Goal: Information Seeking & Learning: Learn about a topic

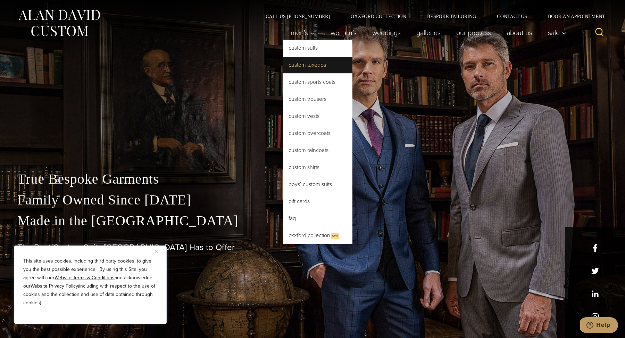
click at [309, 67] on link "Custom Tuxedos" at bounding box center [317, 65] width 69 height 17
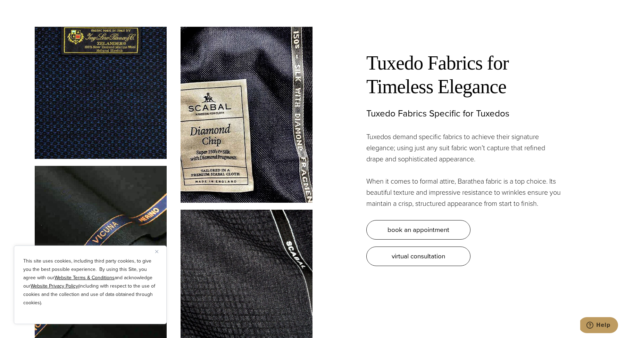
scroll to position [2247, 0]
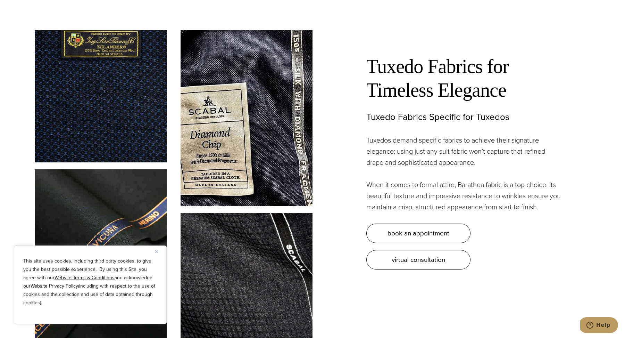
click at [158, 250] on img "Close" at bounding box center [156, 251] width 3 height 3
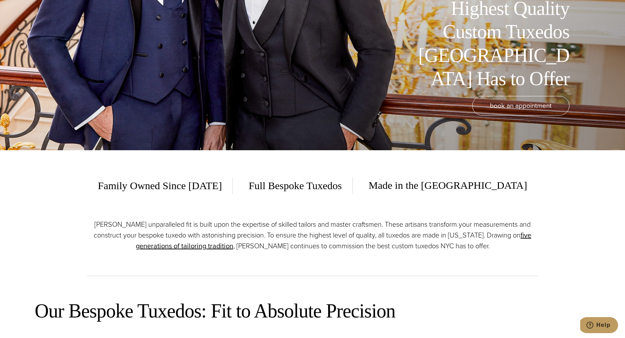
scroll to position [0, 0]
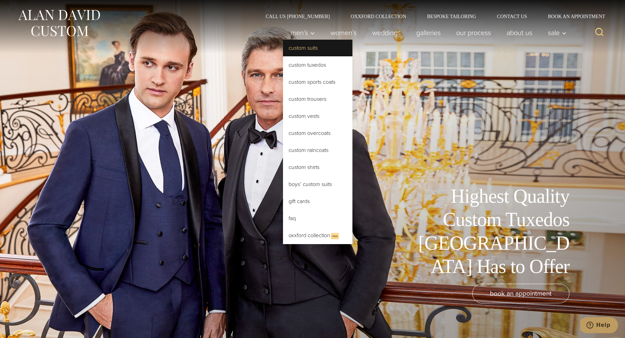
click at [305, 49] on link "Custom Suits" at bounding box center [317, 48] width 69 height 17
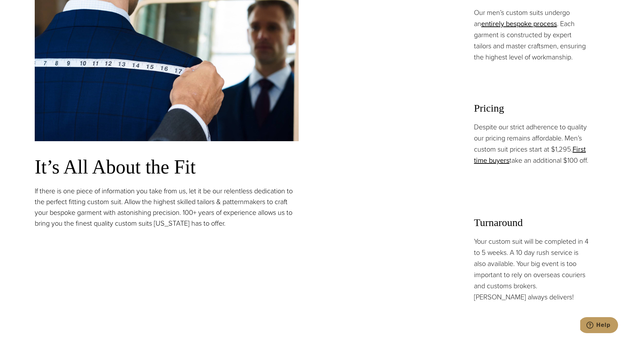
scroll to position [589, 0]
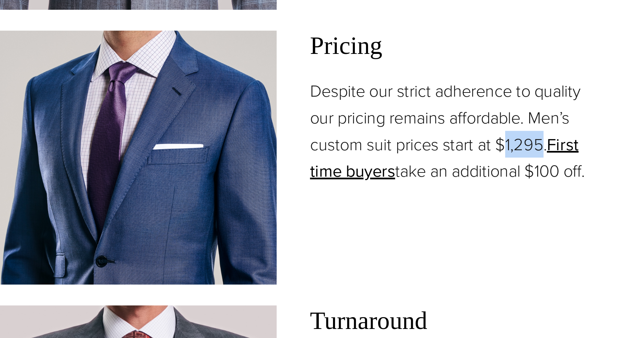
drag, startPoint x: 557, startPoint y: 150, endPoint x: 572, endPoint y: 150, distance: 15.3
click at [572, 151] on p "Despite our strict adherence to quality our pricing remains affordable. Men’s c…" at bounding box center [532, 143] width 116 height 44
click at [572, 150] on p "Despite our strict adherence to quality our pricing remains affordable. Men’s c…" at bounding box center [532, 143] width 116 height 44
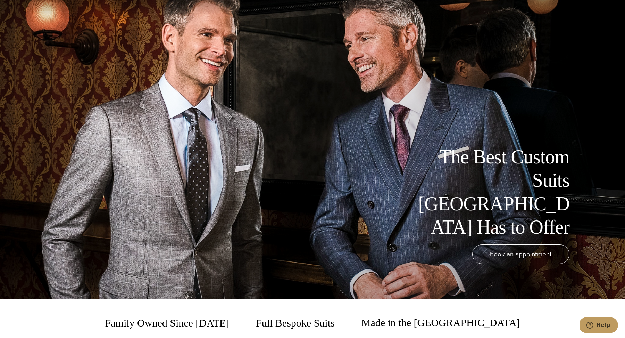
scroll to position [0, 0]
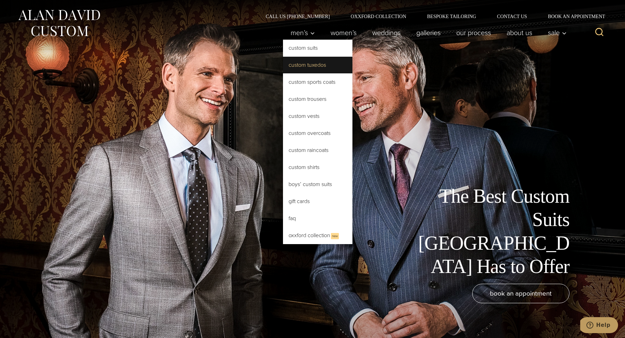
click at [320, 66] on link "Custom Tuxedos" at bounding box center [317, 65] width 69 height 17
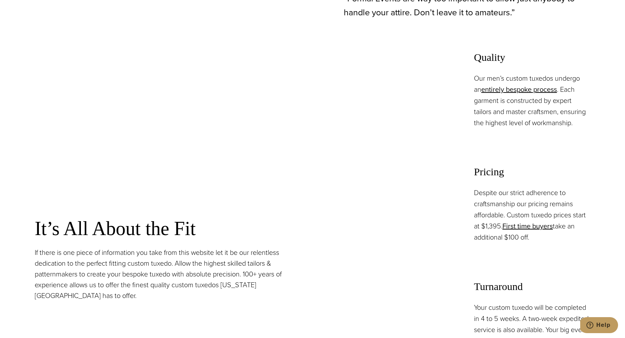
scroll to position [547, 0]
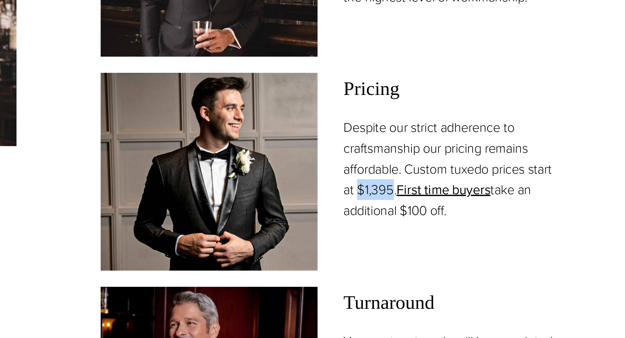
drag, startPoint x: 483, startPoint y: 222, endPoint x: 500, endPoint y: 223, distance: 16.7
click at [500, 223] on p "Despite our strict adherence to craftsmanship our pricing remains affordable. C…" at bounding box center [532, 211] width 116 height 56
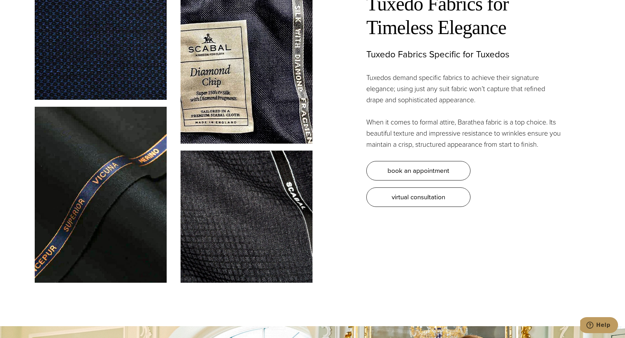
scroll to position [2326, 0]
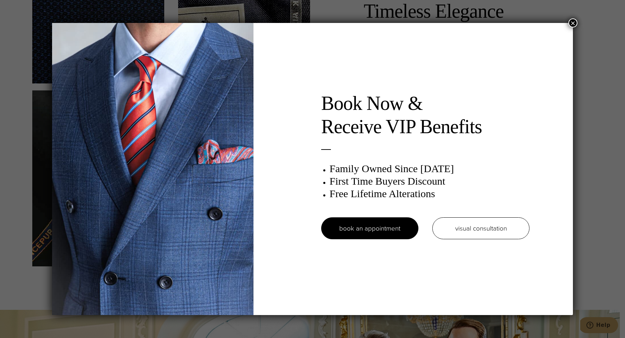
click at [572, 23] on button "×" at bounding box center [573, 22] width 9 height 9
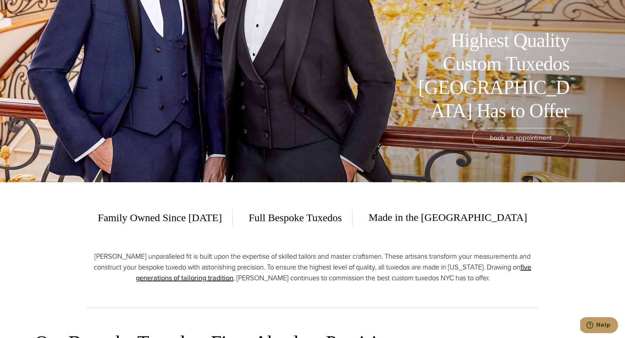
scroll to position [0, 0]
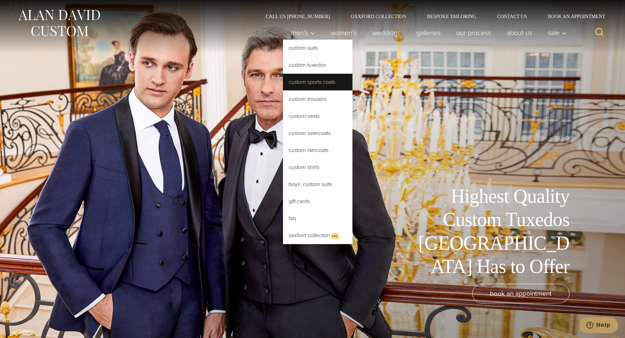
click at [310, 82] on link "Custom Sports Coats" at bounding box center [317, 82] width 69 height 17
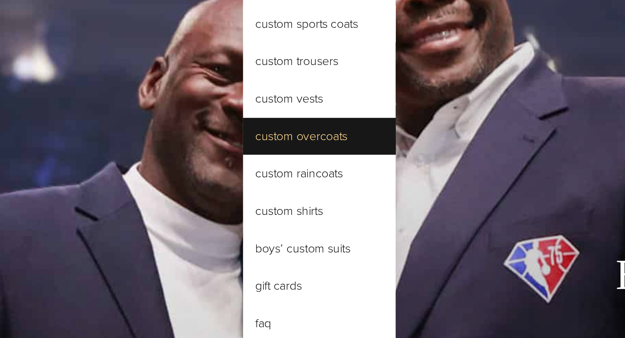
click at [316, 135] on link "Custom Overcoats" at bounding box center [317, 133] width 69 height 17
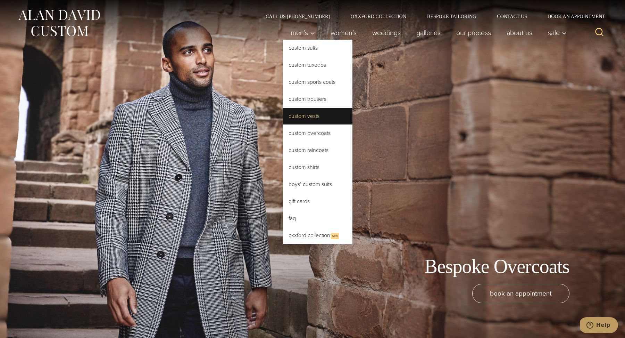
click at [314, 112] on link "Custom Vests" at bounding box center [317, 116] width 69 height 17
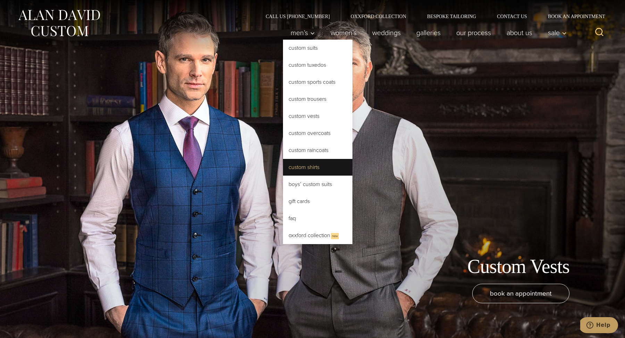
click at [314, 163] on link "Custom Shirts" at bounding box center [317, 167] width 69 height 17
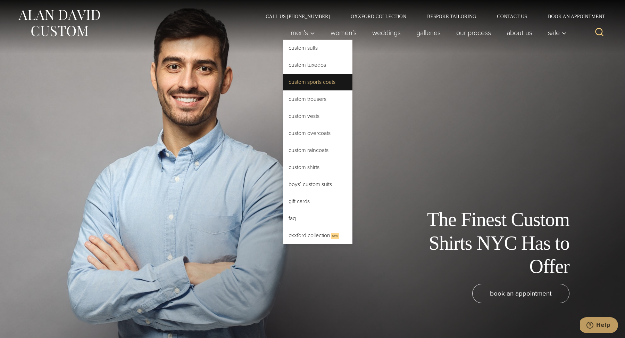
click at [319, 82] on link "Custom Sports Coats" at bounding box center [317, 82] width 69 height 17
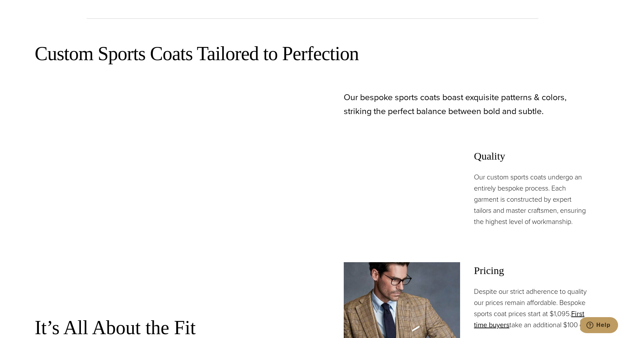
scroll to position [495, 0]
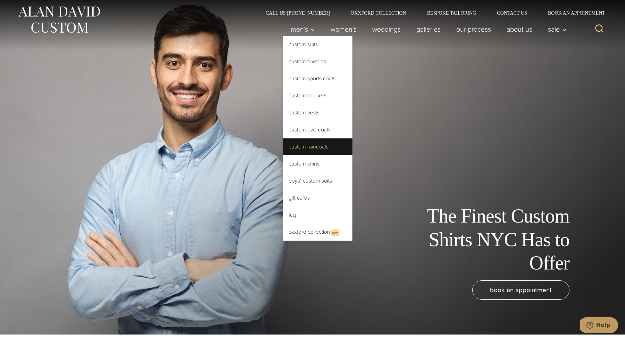
click at [305, 147] on link "Custom Raincoats" at bounding box center [317, 146] width 69 height 17
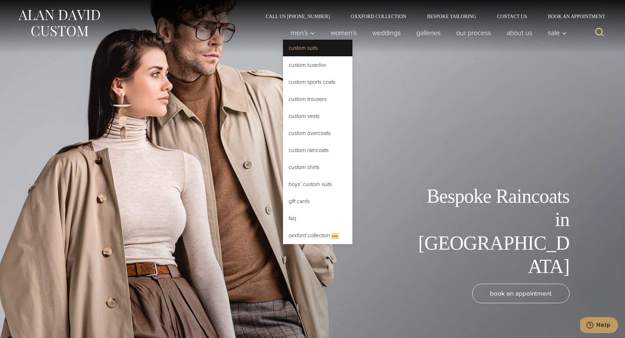
click at [312, 51] on link "Custom Suits" at bounding box center [317, 48] width 69 height 17
